Goal: Information Seeking & Learning: Learn about a topic

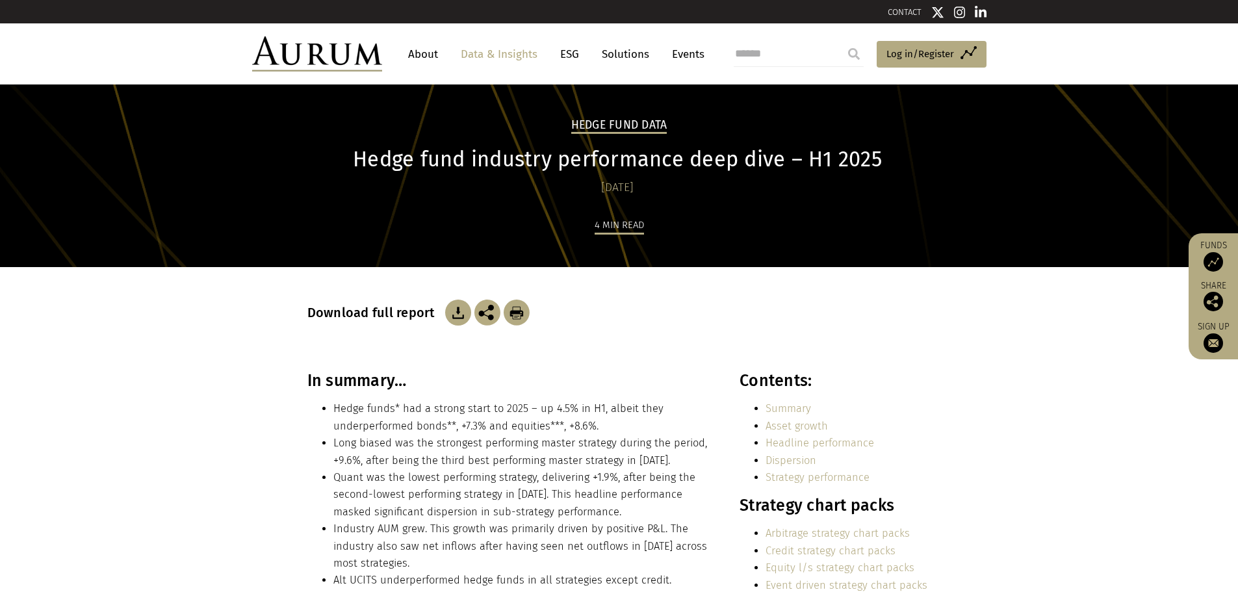
click at [340, 67] on img at bounding box center [317, 53] width 130 height 35
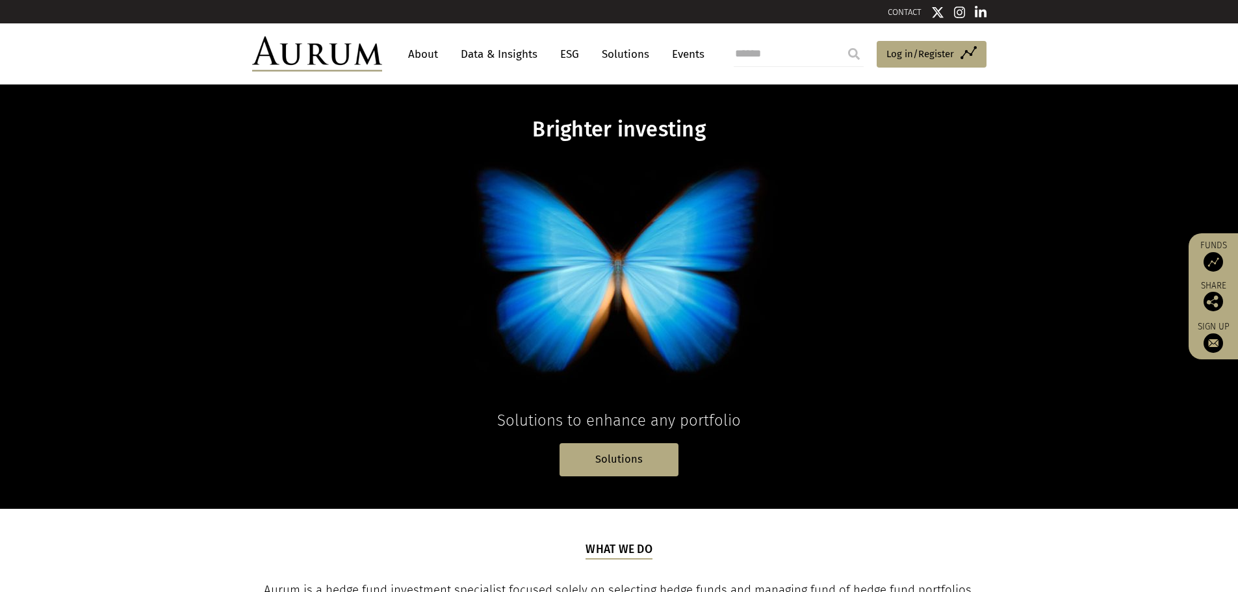
click at [484, 52] on link "Data & Insights" at bounding box center [499, 54] width 90 height 24
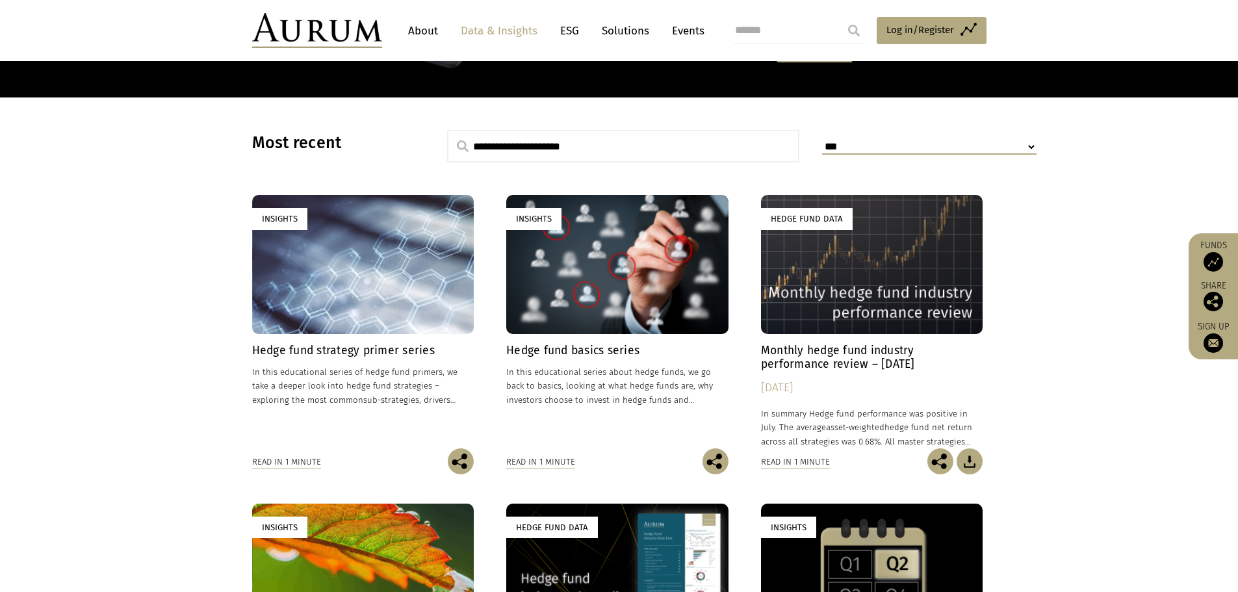
scroll to position [292, 0]
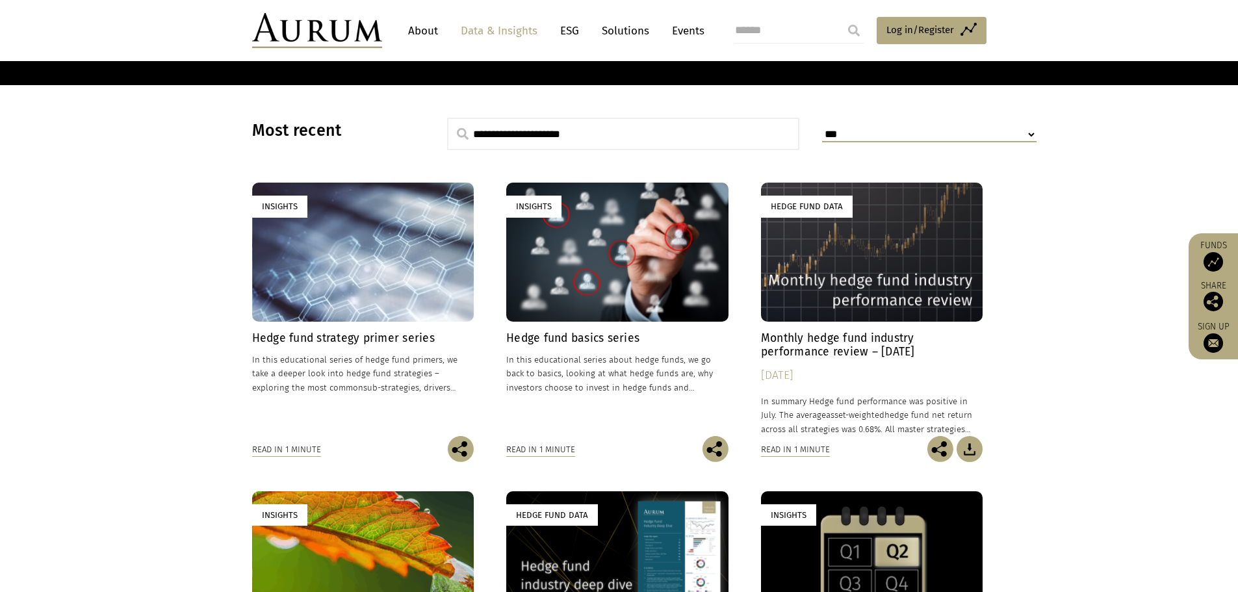
click at [860, 283] on div "Hedge Fund Data" at bounding box center [872, 252] width 222 height 138
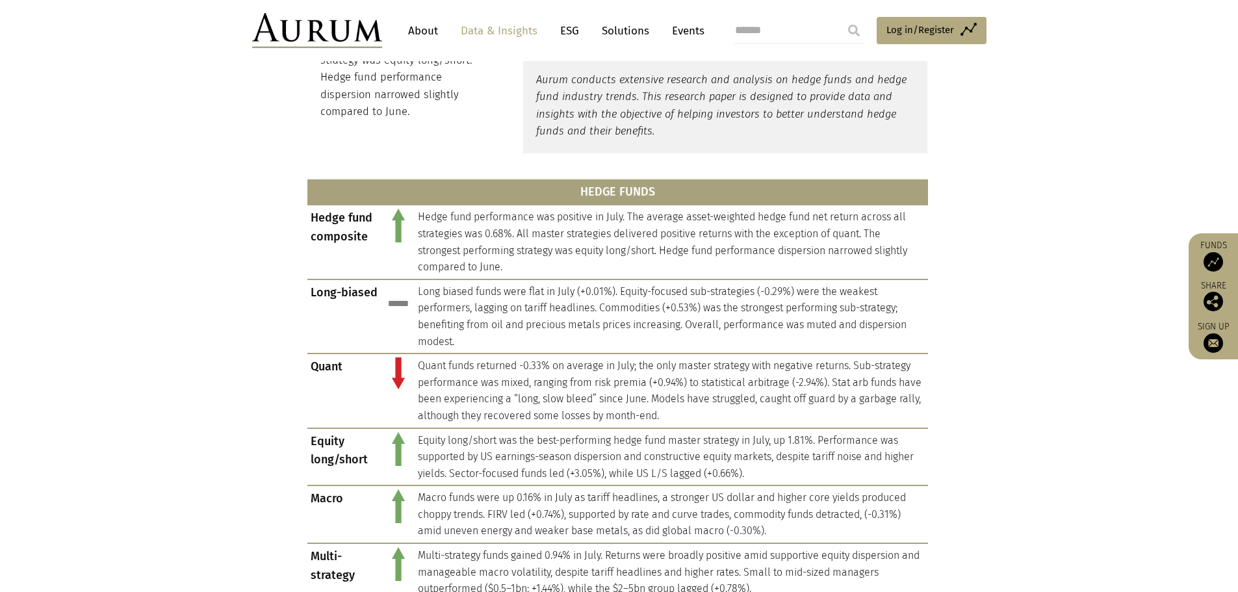
scroll to position [614, 0]
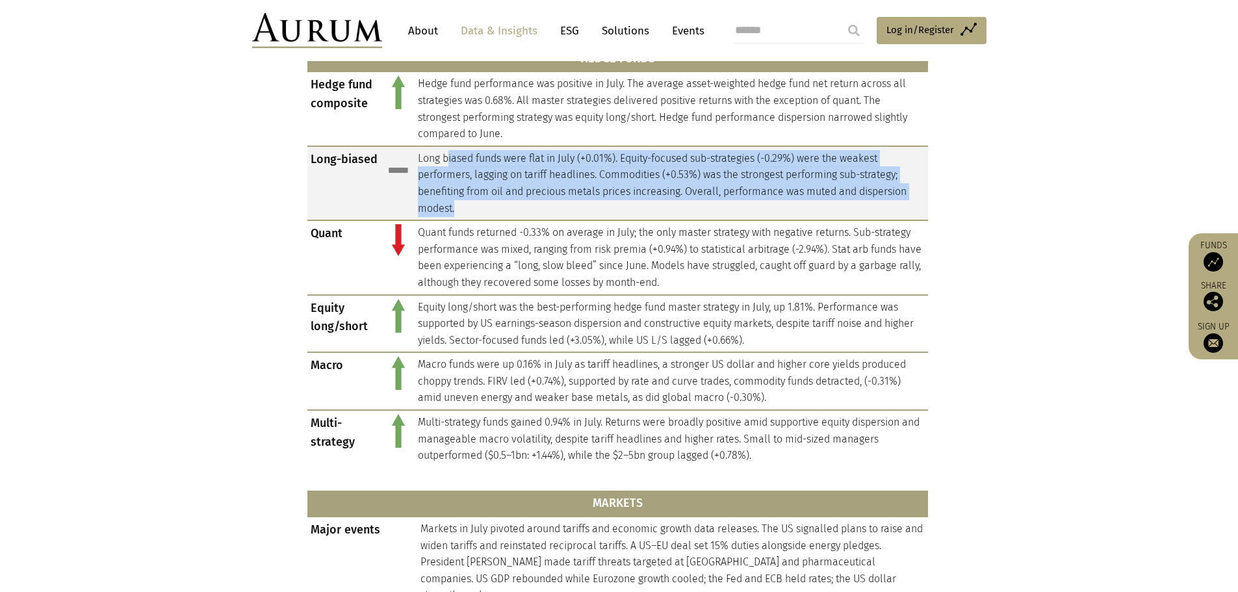
drag, startPoint x: 446, startPoint y: 157, endPoint x: 536, endPoint y: 205, distance: 102.1
click at [536, 205] on td "Long biased funds were flat in July (+0.01%). Equity-focused sub-strategies (-0…" at bounding box center [672, 183] width 514 height 74
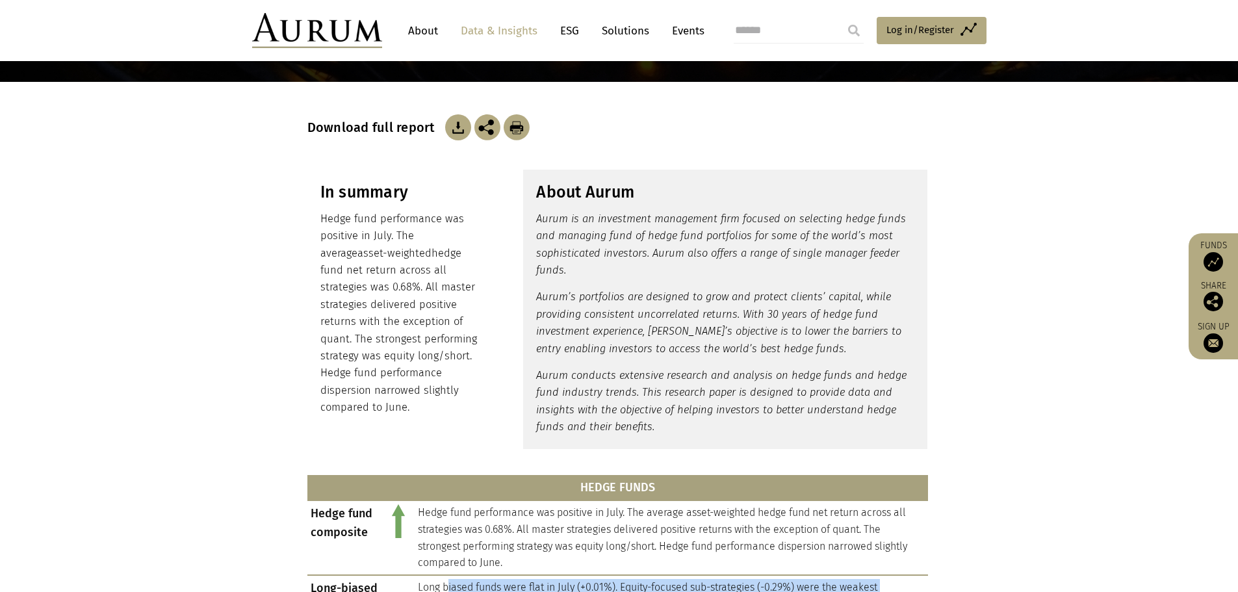
scroll to position [0, 0]
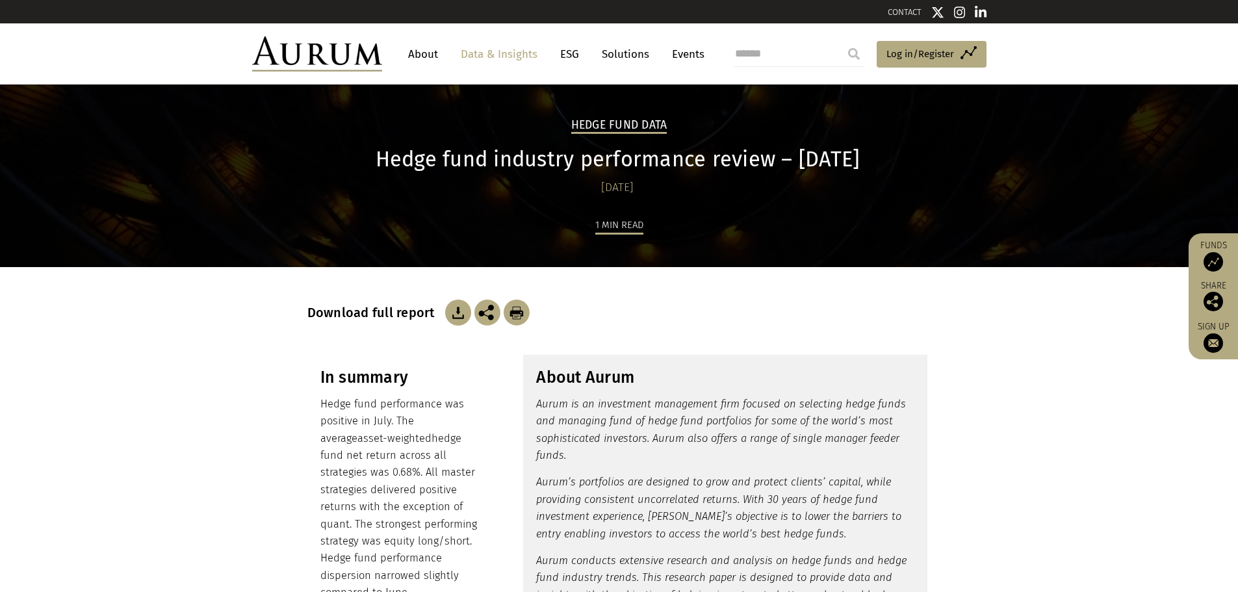
click at [480, 55] on link "Data & Insights" at bounding box center [499, 54] width 90 height 24
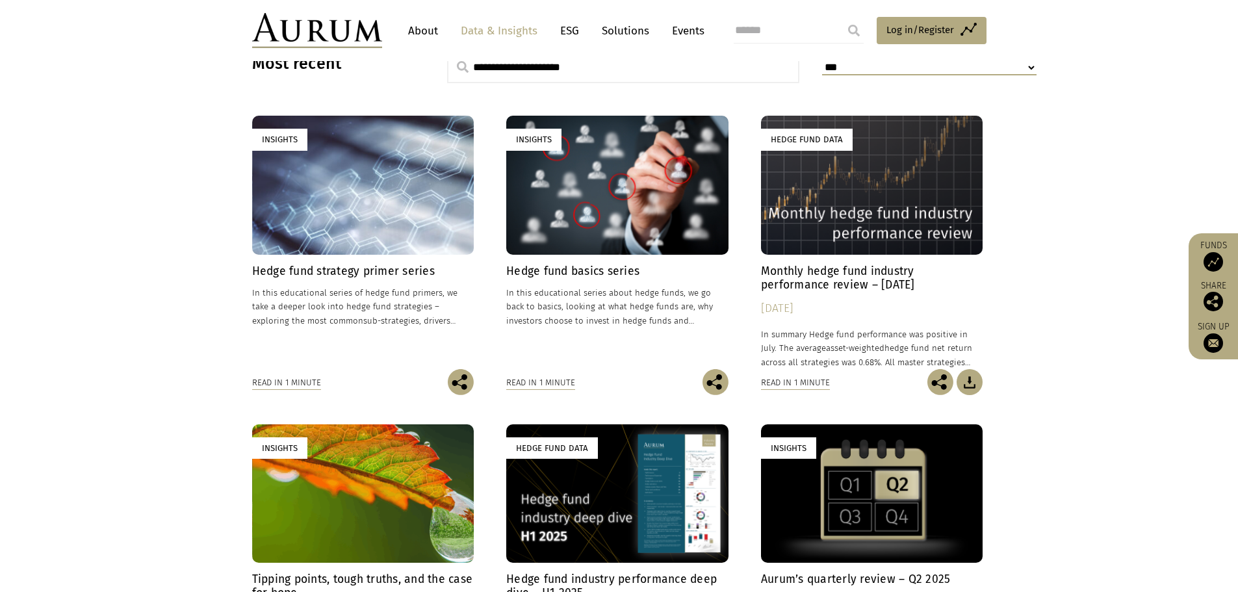
scroll to position [362, 0]
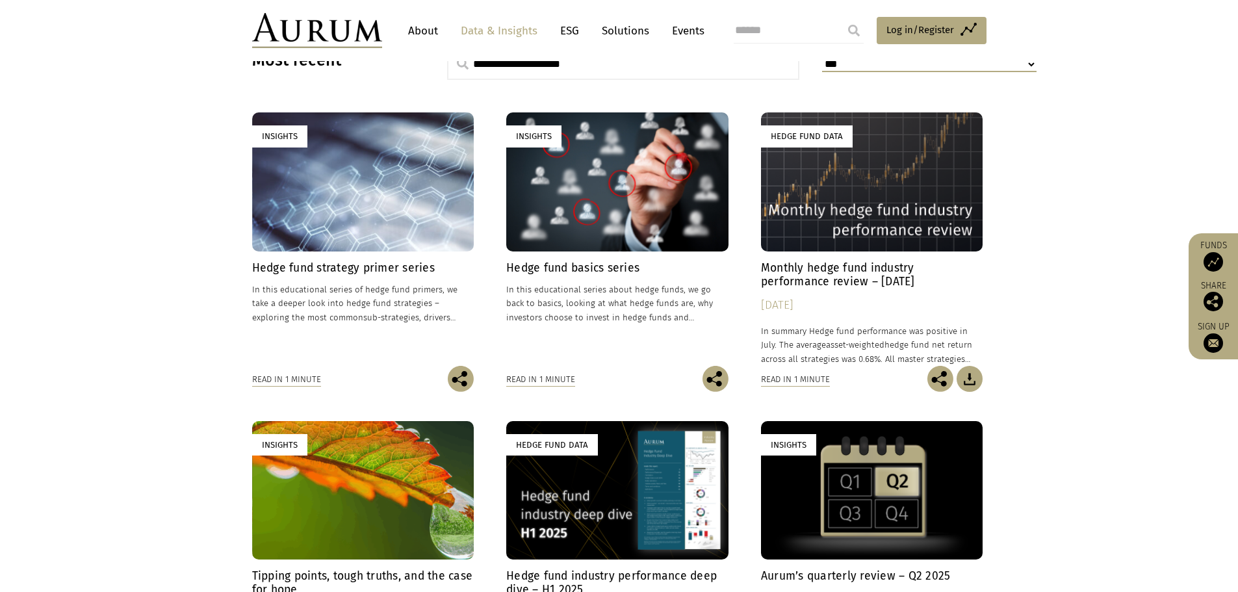
click at [395, 236] on div "Insights" at bounding box center [363, 181] width 222 height 138
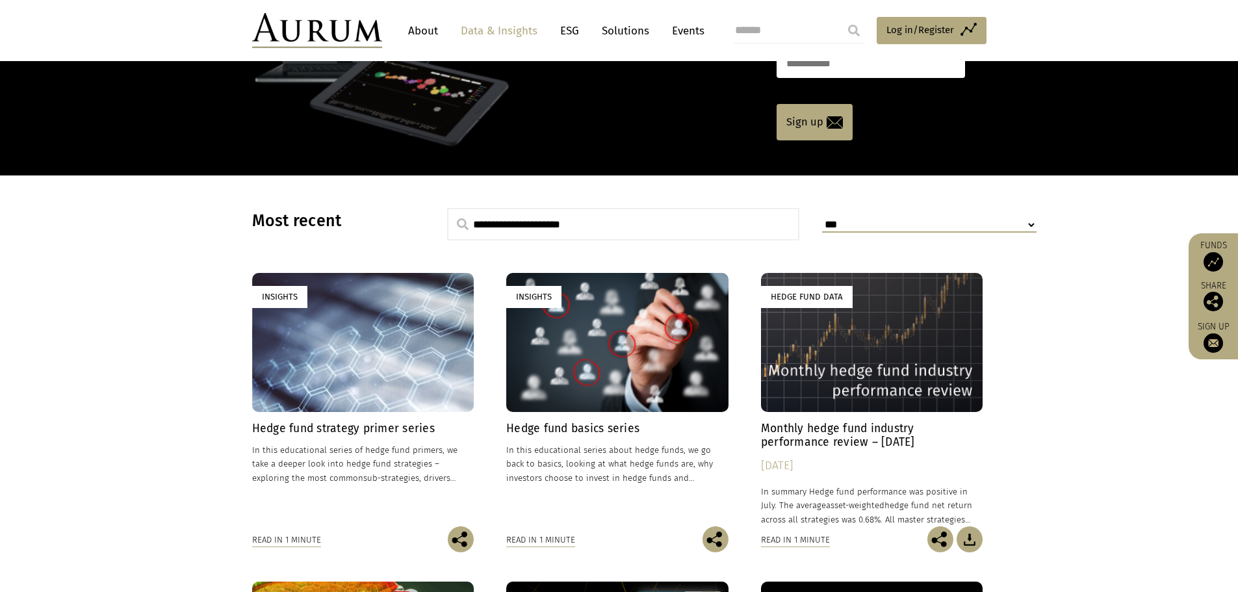
scroll to position [190, 0]
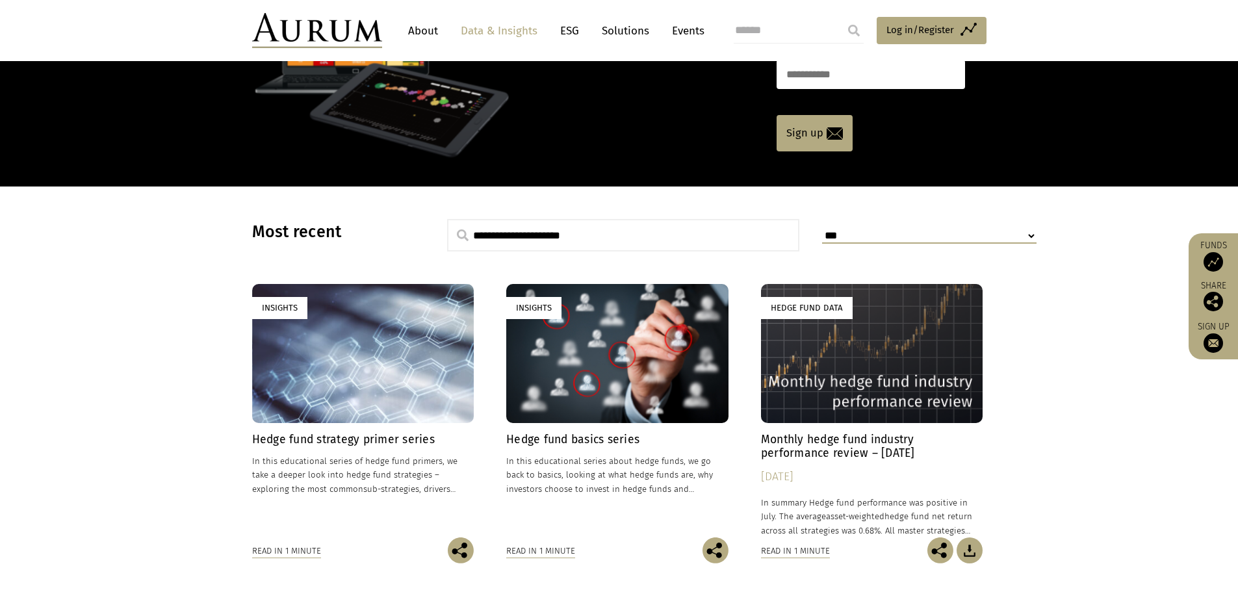
drag, startPoint x: 646, startPoint y: 238, endPoint x: 631, endPoint y: 235, distance: 15.2
click at [646, 238] on input "text" at bounding box center [623, 235] width 353 height 33
type input "*********"
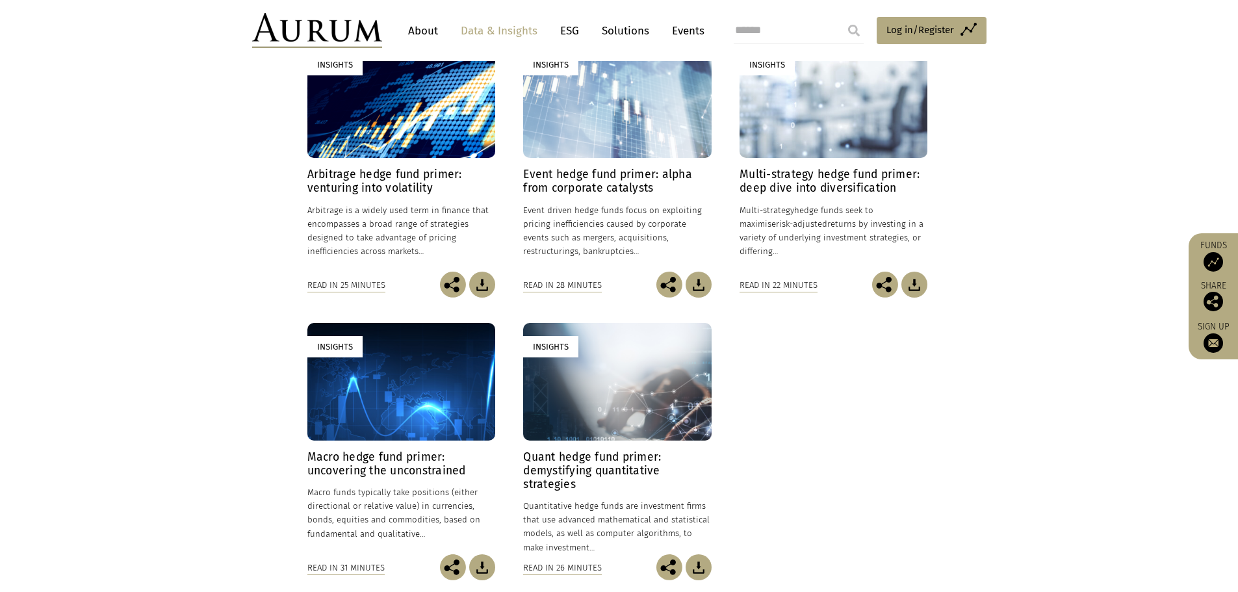
scroll to position [438, 0]
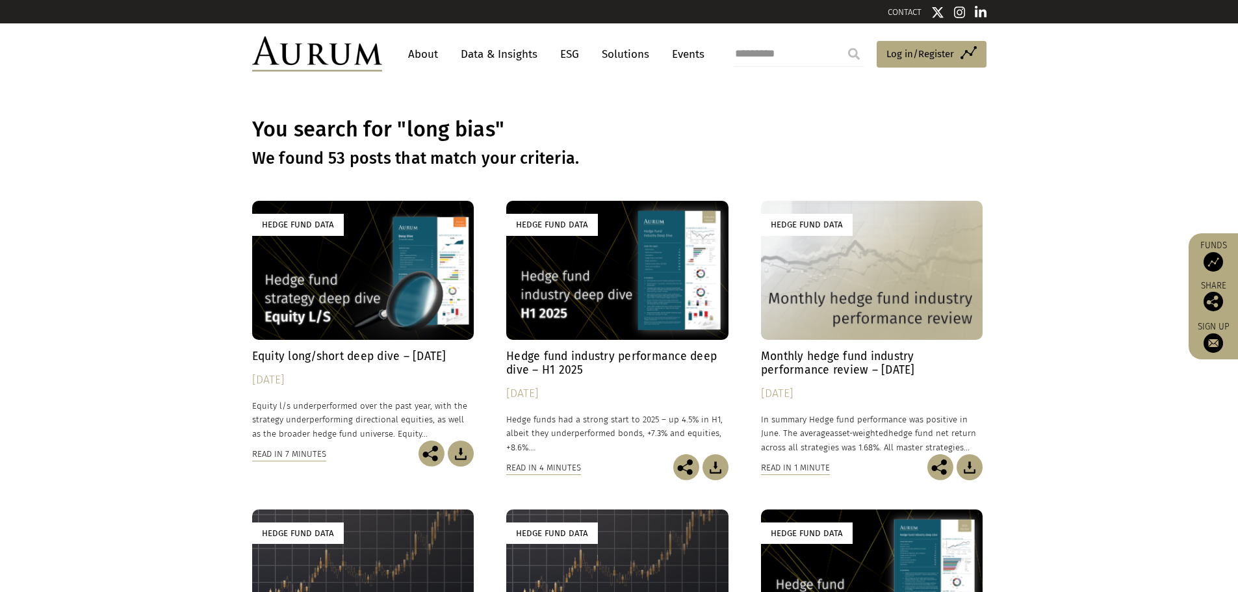
click at [849, 366] on h4 "Monthly hedge fund industry performance review – [DATE]" at bounding box center [872, 363] width 222 height 27
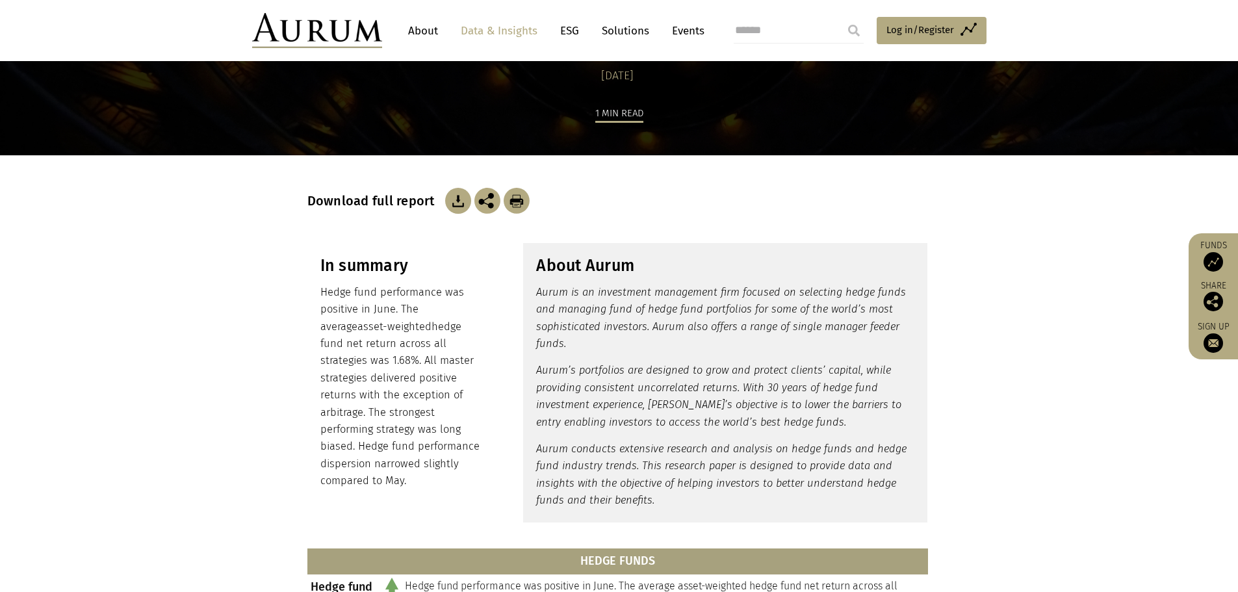
scroll to position [14, 0]
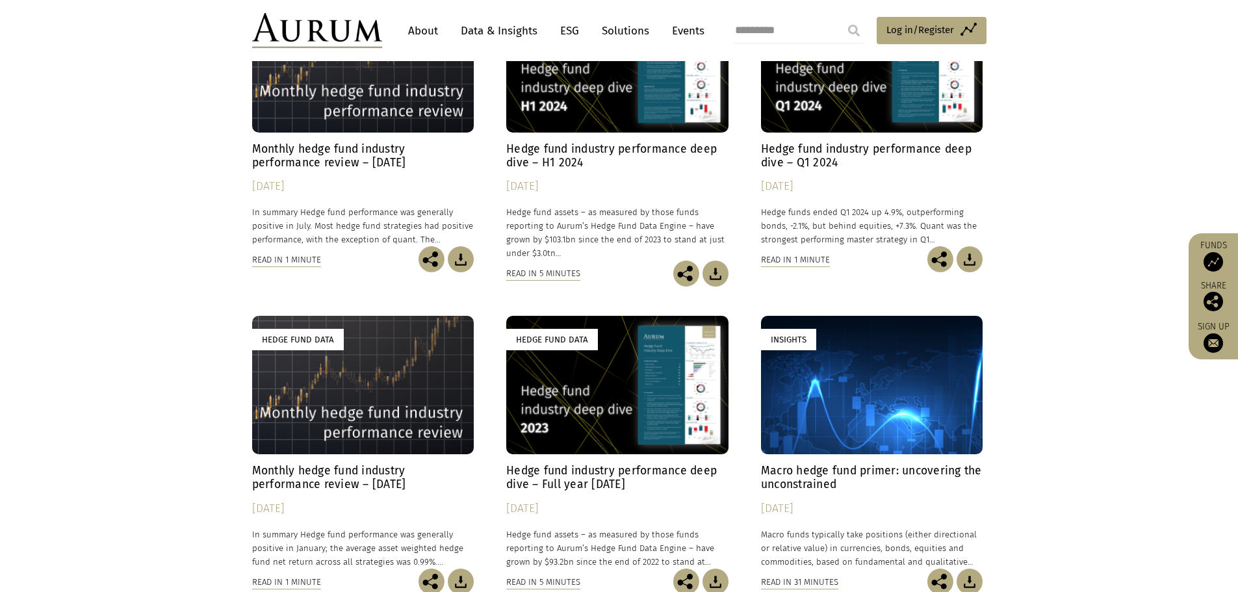
scroll to position [1324, 0]
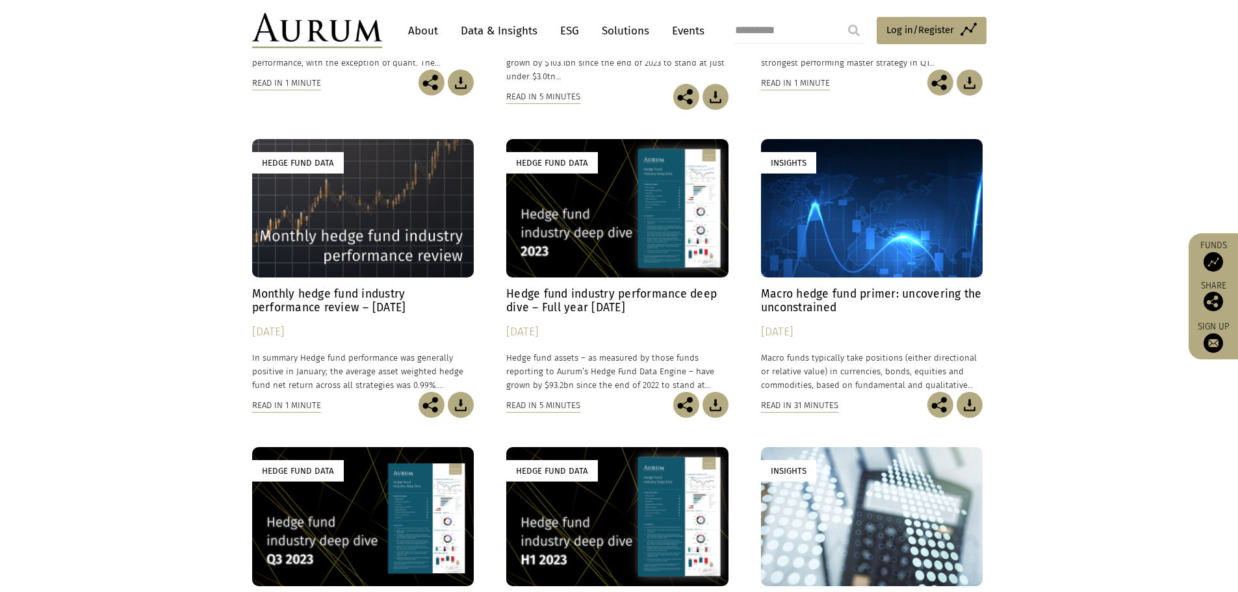
click at [400, 231] on div "Hedge Fund Data" at bounding box center [363, 208] width 222 height 138
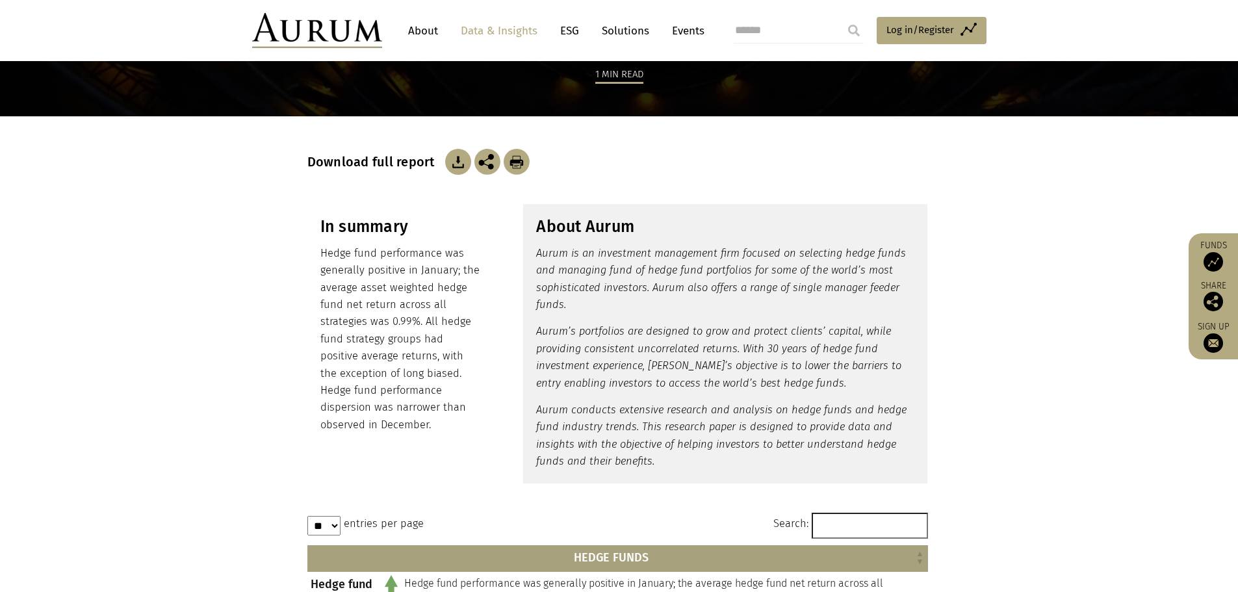
scroll to position [139, 0]
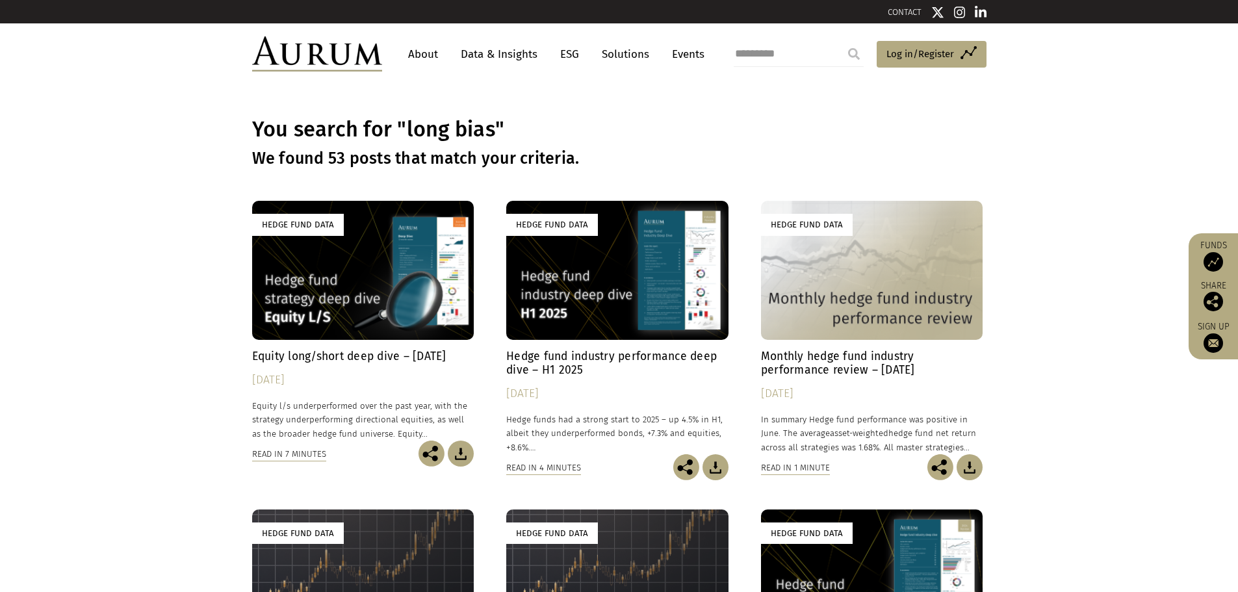
scroll to position [1324, 0]
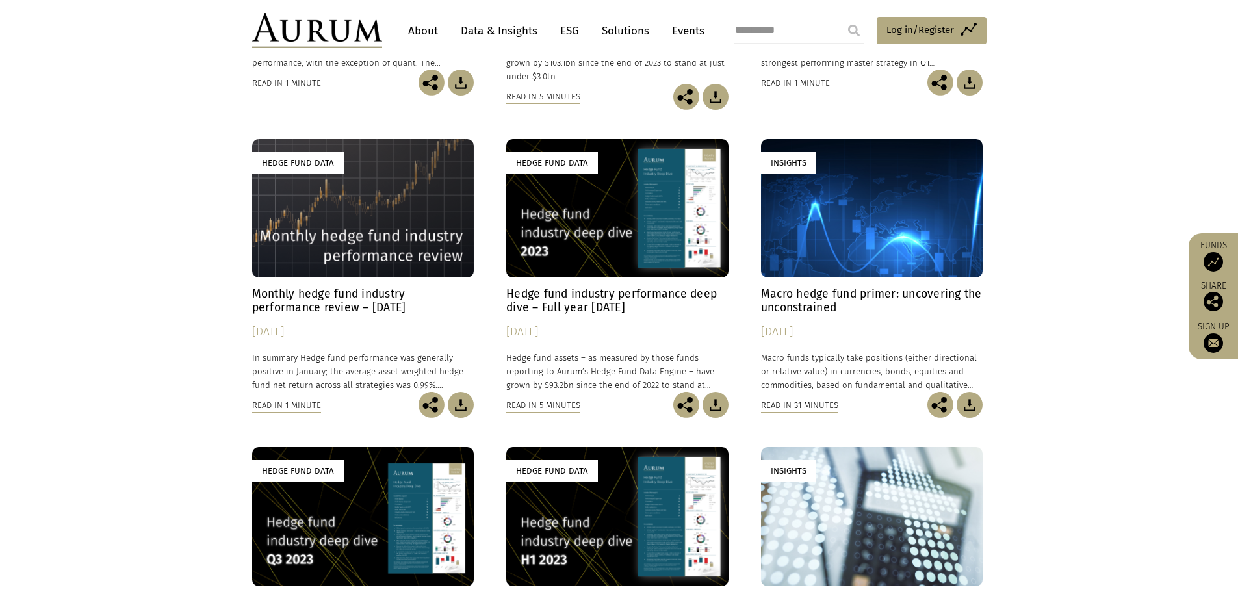
click at [605, 229] on div "Hedge Fund Data" at bounding box center [617, 208] width 222 height 138
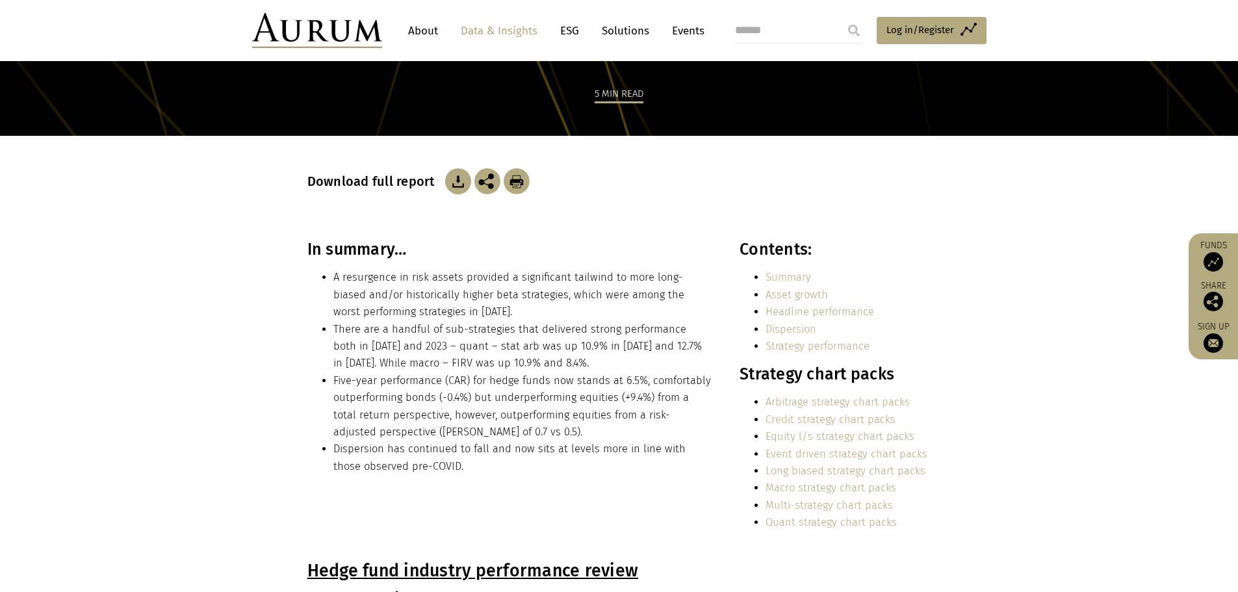
scroll to position [136, 0]
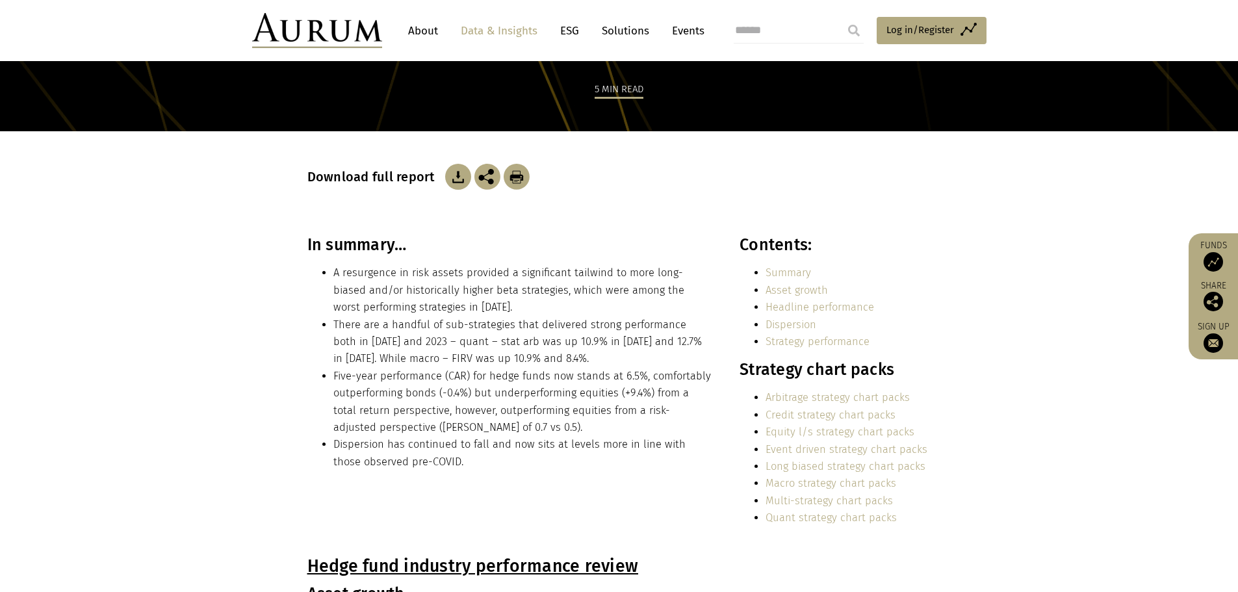
click at [892, 469] on link "Long biased strategy chart packs" at bounding box center [846, 466] width 160 height 12
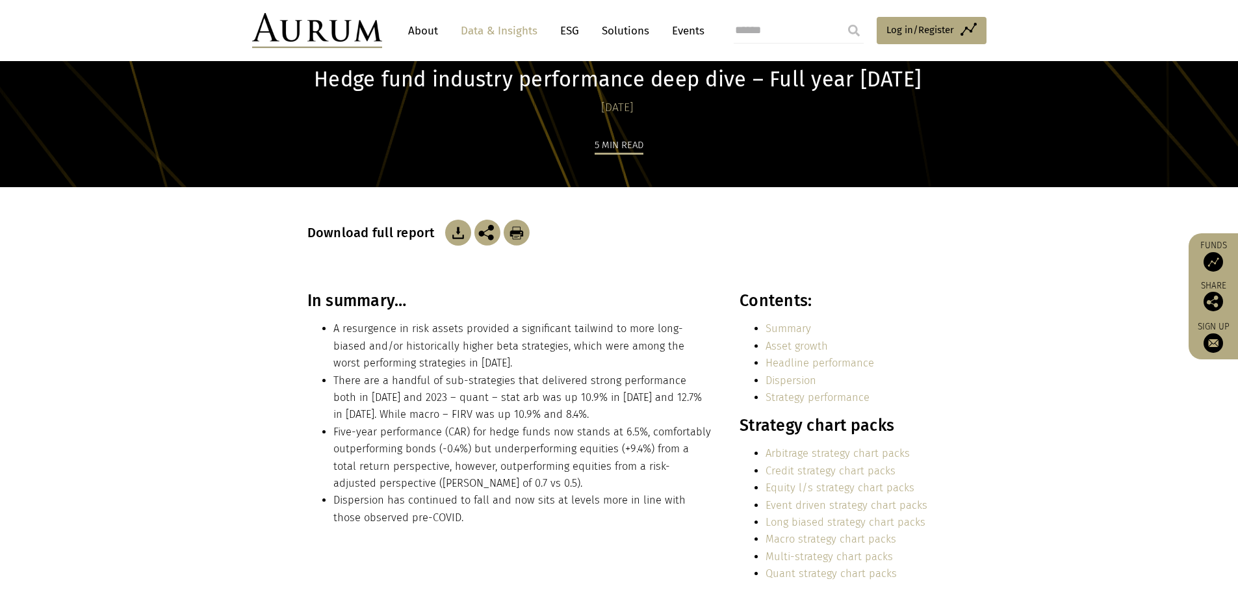
scroll to position [5, 0]
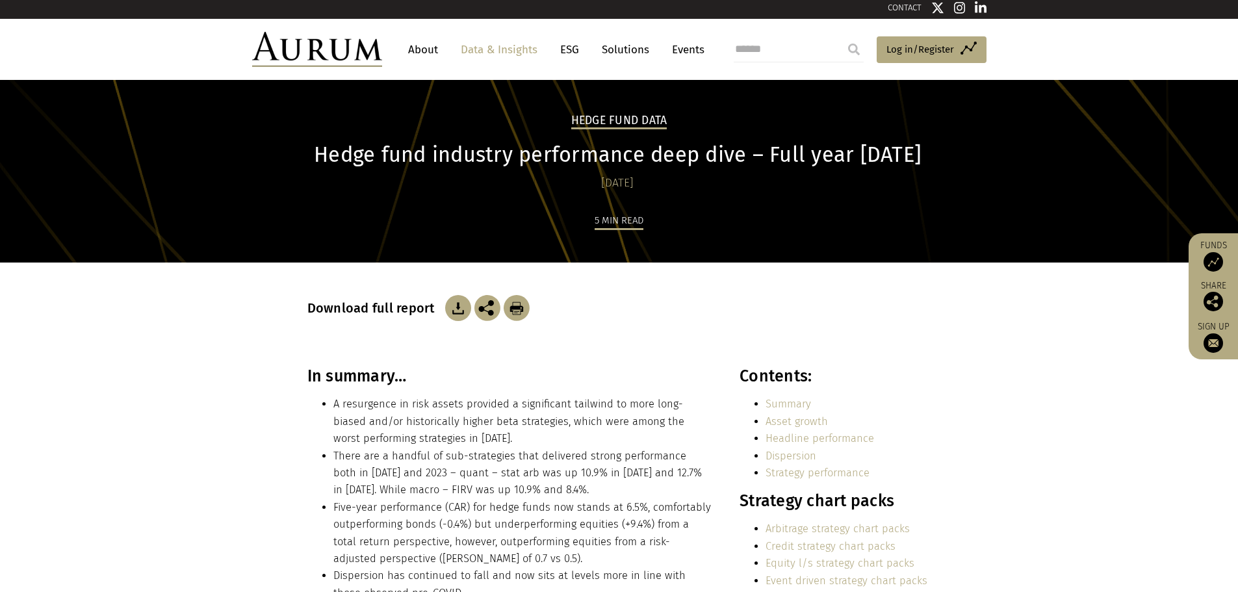
click at [292, 40] on img at bounding box center [317, 49] width 130 height 35
click at [311, 42] on img at bounding box center [317, 49] width 130 height 35
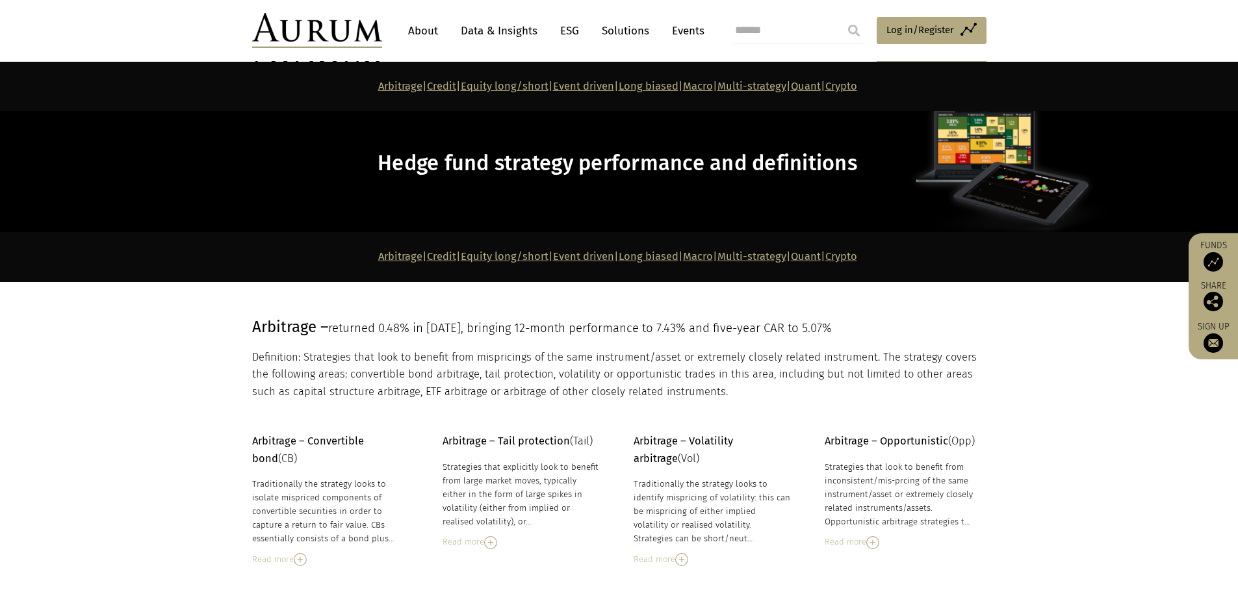
scroll to position [3650, 0]
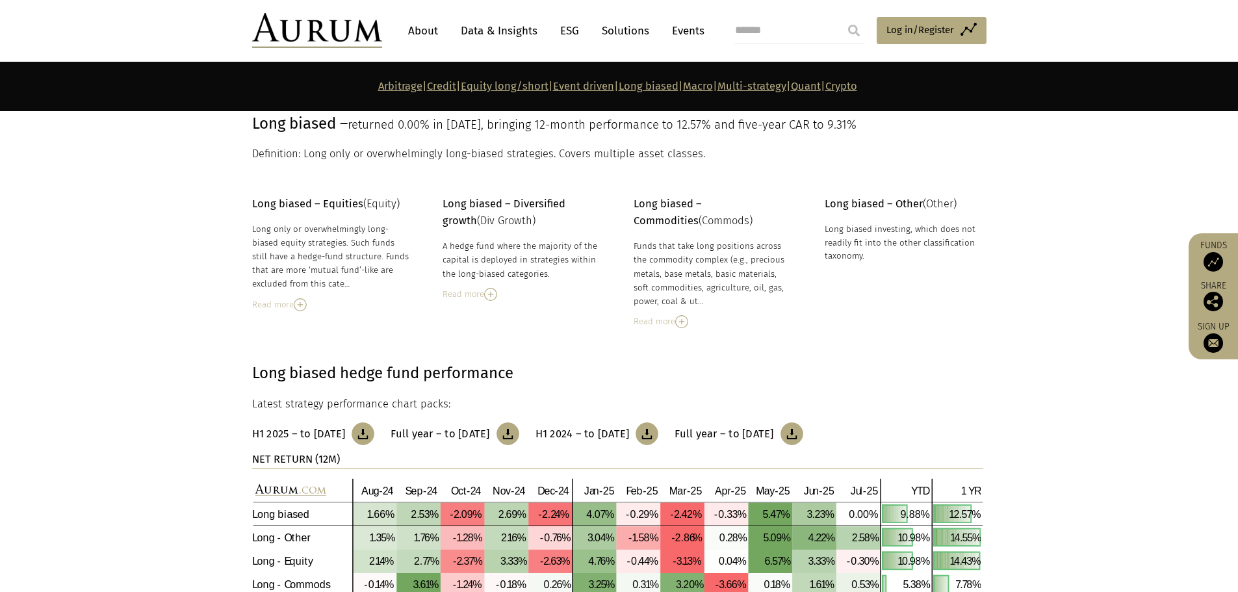
drag, startPoint x: 253, startPoint y: 224, endPoint x: 309, endPoint y: 285, distance: 82.3
click at [309, 284] on div "Long only or overwhelmingly long-biased equity strategies. Such funds still hav…" at bounding box center [331, 256] width 159 height 69
click at [302, 306] on img at bounding box center [300, 304] width 13 height 13
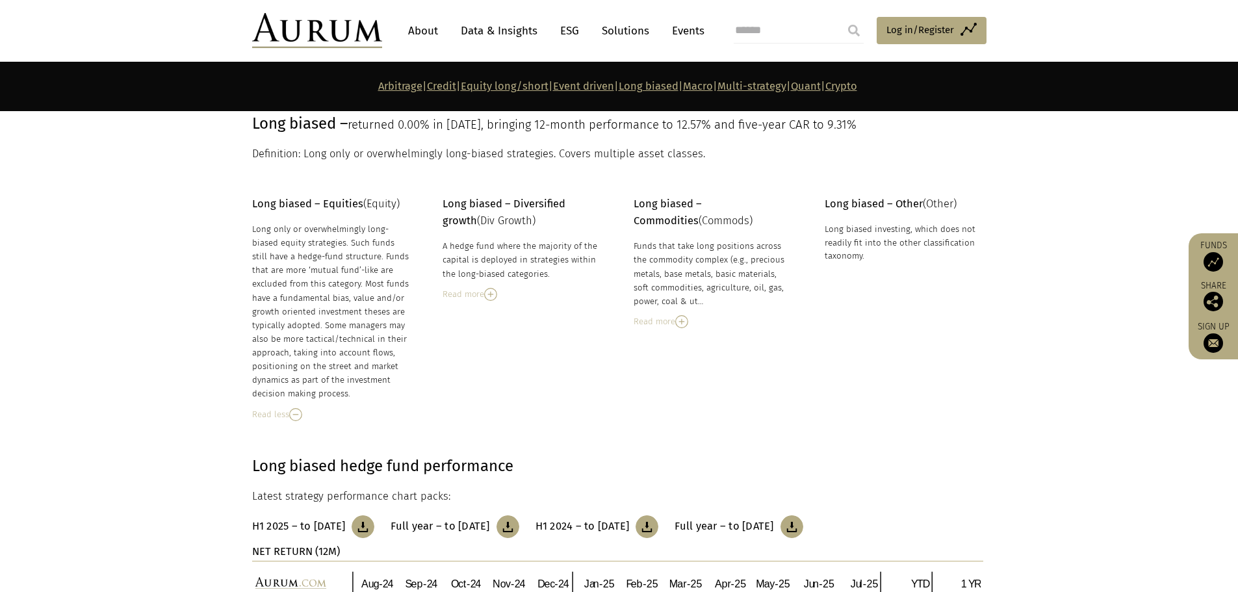
click at [338, 285] on div "Long only or overwhelmingly long-biased equity strategies. Such funds still hav…" at bounding box center [331, 311] width 159 height 179
drag, startPoint x: 326, startPoint y: 285, endPoint x: 358, endPoint y: 397, distance: 116.3
click at [358, 397] on div "Long only or overwhelmingly long-biased equity strategies. Such funds still hav…" at bounding box center [331, 311] width 159 height 179
click at [650, 256] on div "Funds that take long positions across the commodity complex (e.g., precious met…" at bounding box center [713, 273] width 159 height 69
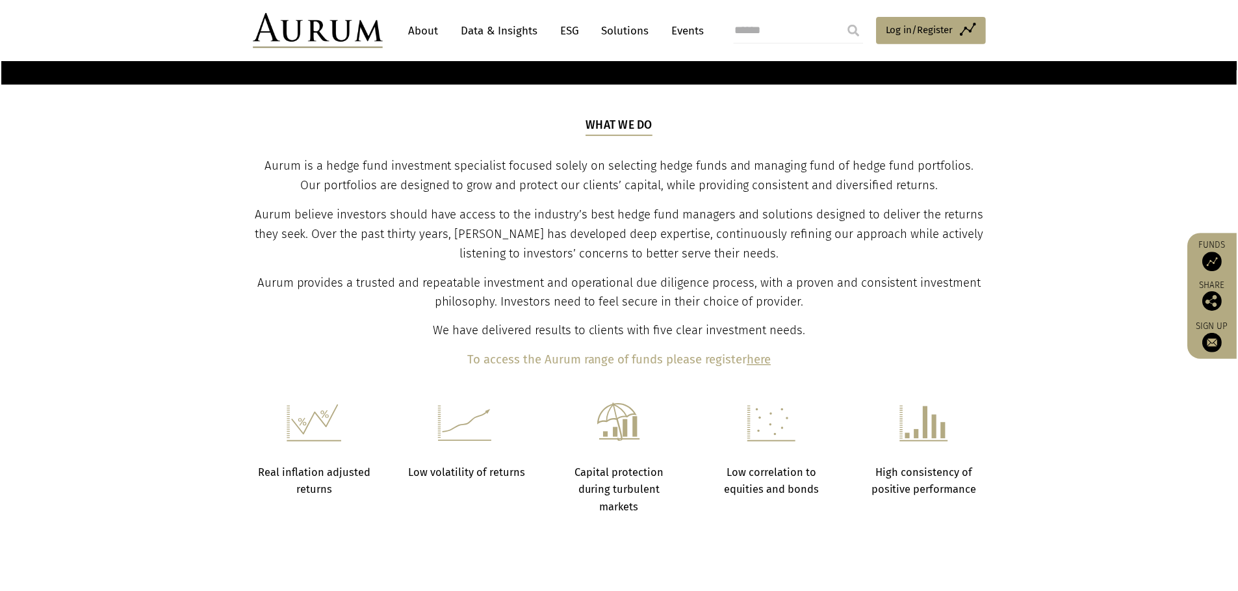
scroll to position [441, 0]
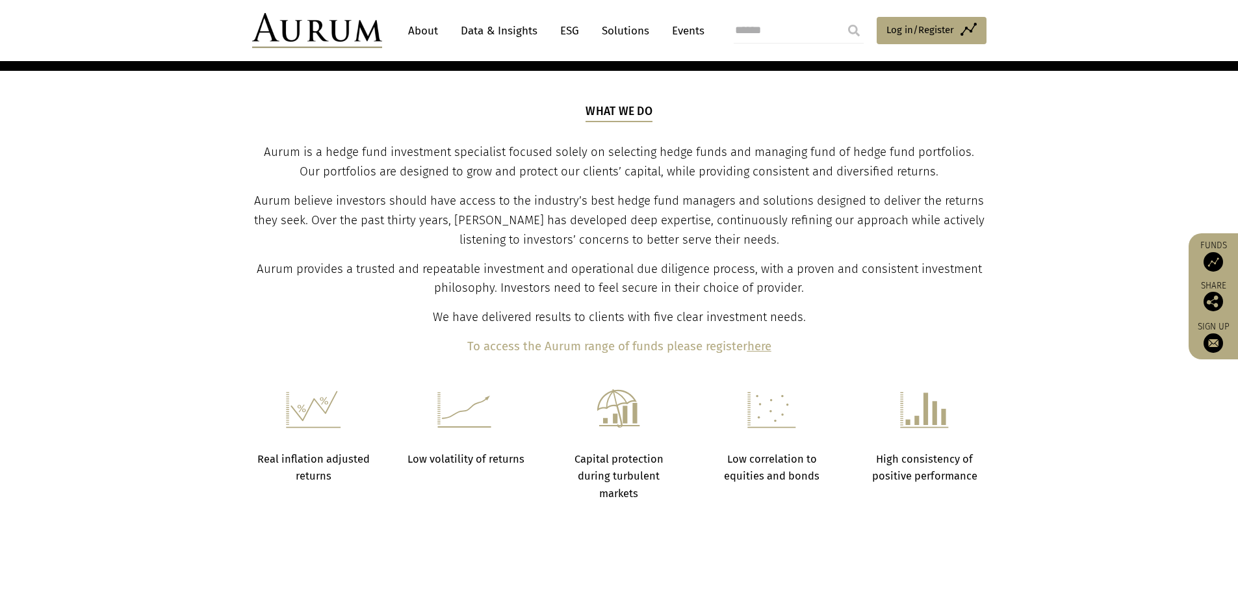
click at [526, 164] on span "Aurum is a hedge fund investment specialist focused solely on selecting hedge f…" at bounding box center [619, 162] width 711 height 34
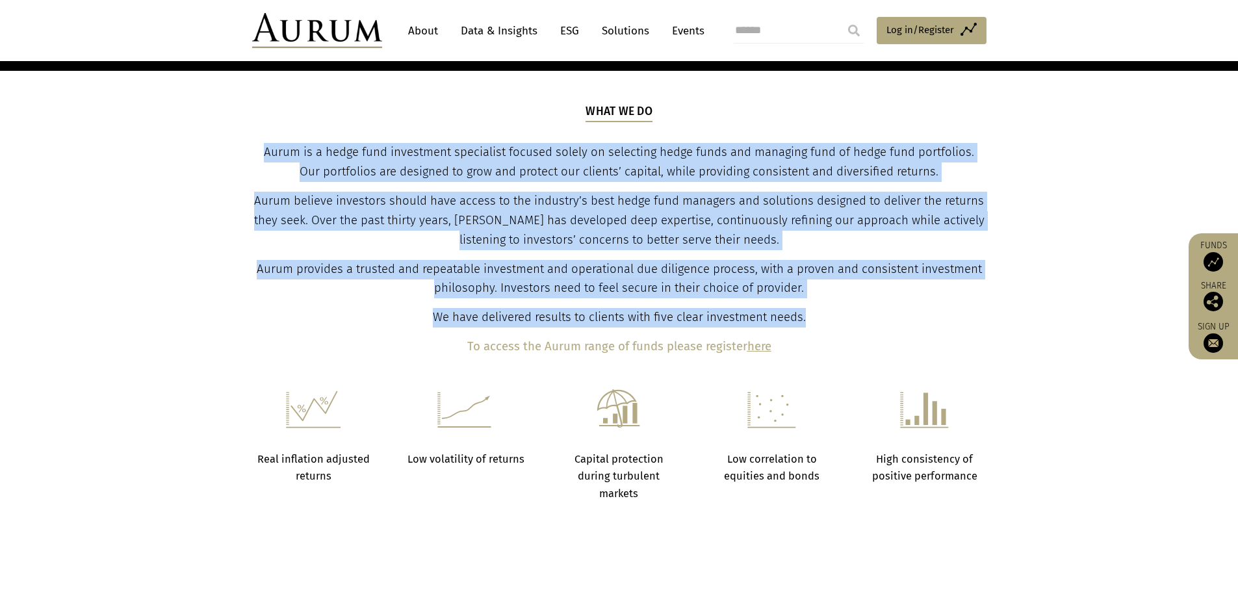
drag, startPoint x: 255, startPoint y: 150, endPoint x: 825, endPoint y: 319, distance: 594.0
click at [825, 319] on div "What we do Aurum is a hedge fund investment specialist focused solely on select…" at bounding box center [619, 230] width 731 height 254
click at [755, 279] on p "Aurum provides a trusted and repeatable investment and operational due diligenc…" at bounding box center [619, 279] width 731 height 39
